Goal: Task Accomplishment & Management: Complete application form

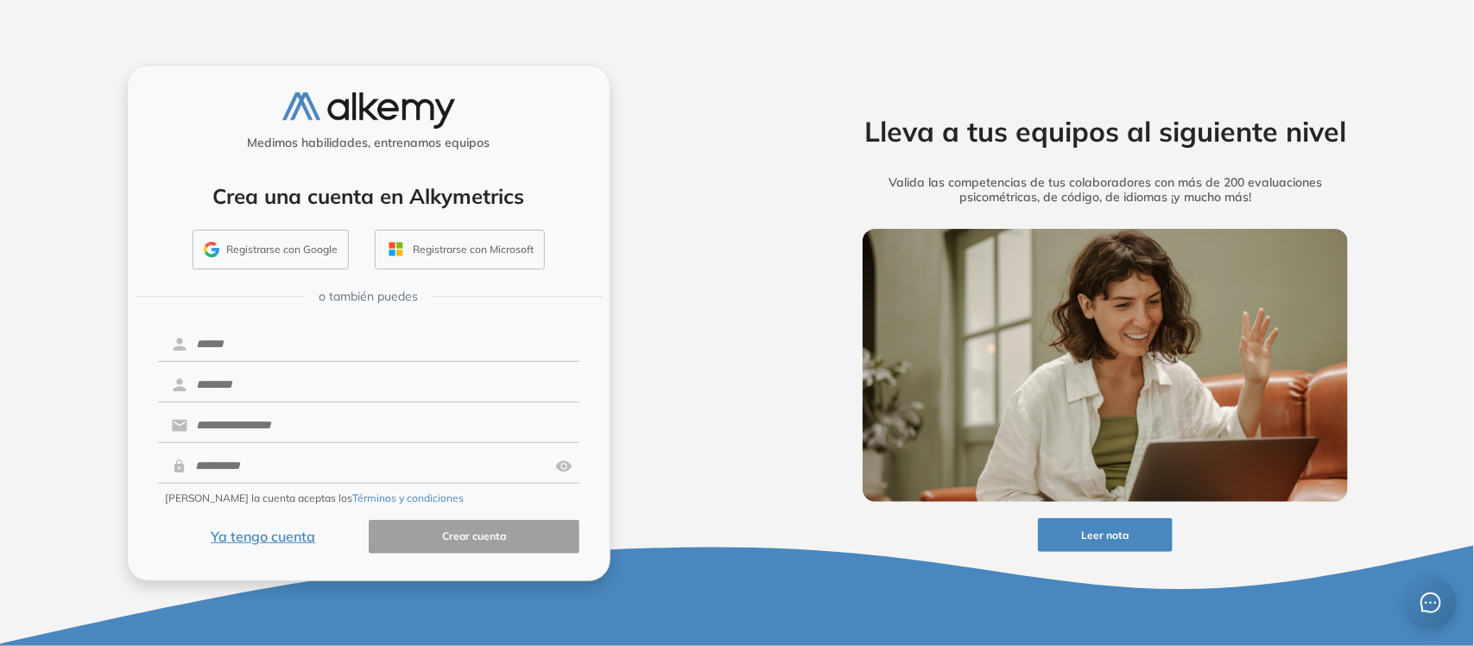
click at [246, 247] on button "Registrarse con Google" at bounding box center [271, 250] width 156 height 40
click at [285, 542] on button "Ya tengo cuenta" at bounding box center [263, 537] width 211 height 34
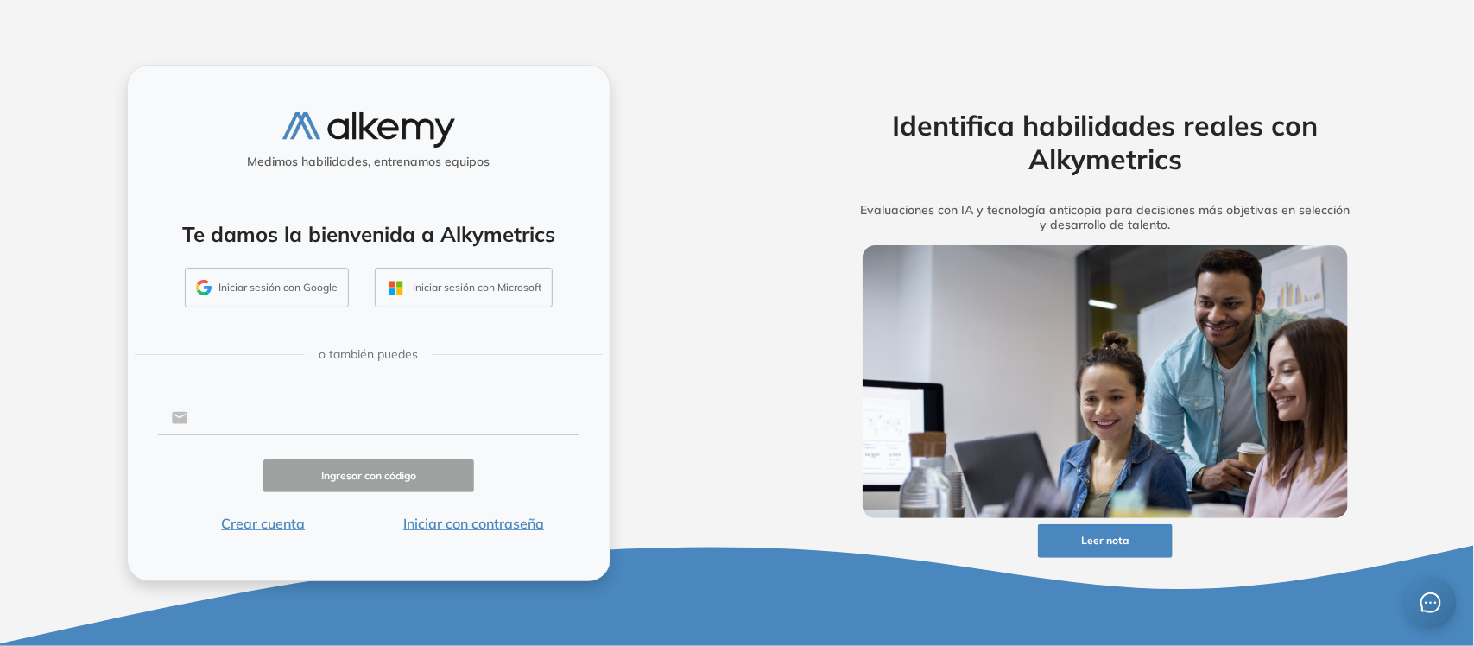
click at [299, 413] on input "text" at bounding box center [382, 417] width 391 height 33
click at [770, 128] on div "Identifica habilidades reales con Alkymetrics Evaluaciones con IA y tecnología …" at bounding box center [1105, 323] width 737 height 646
click at [313, 401] on input "text" at bounding box center [382, 417] width 391 height 33
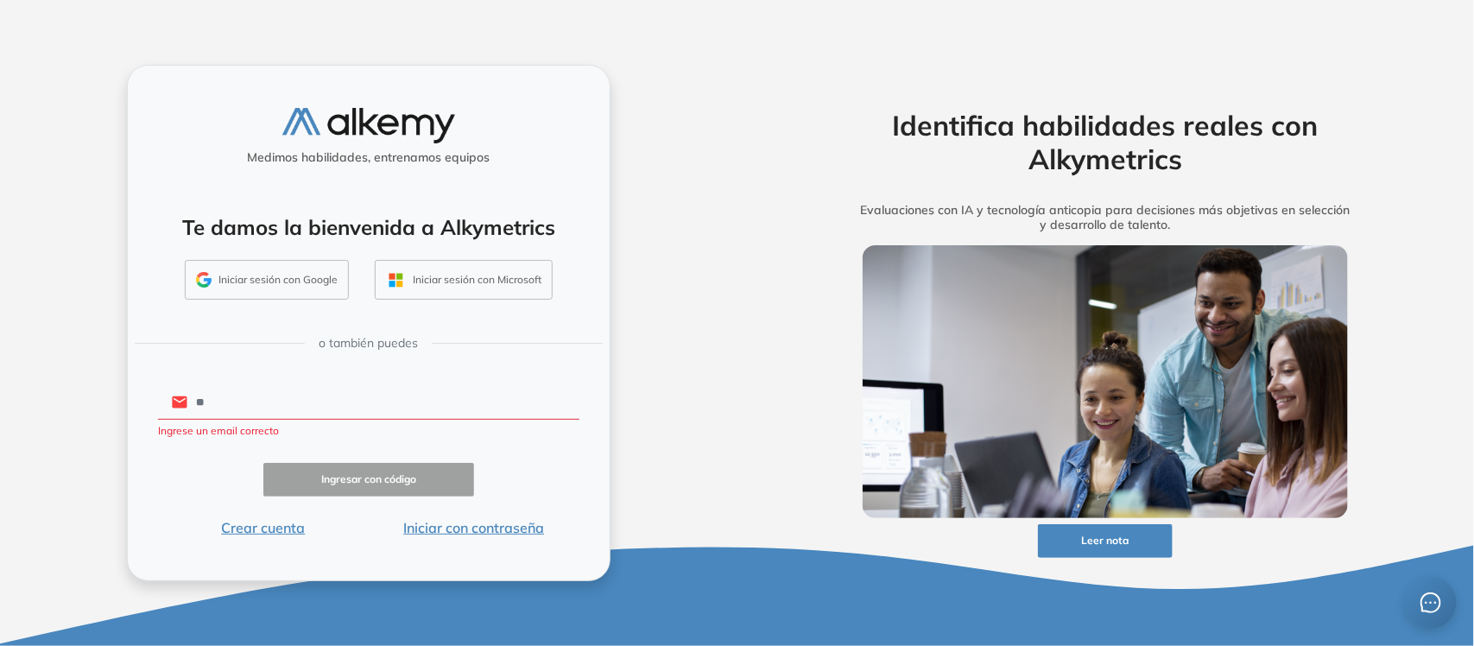
type input "*"
